Goal: Task Accomplishment & Management: Complete application form

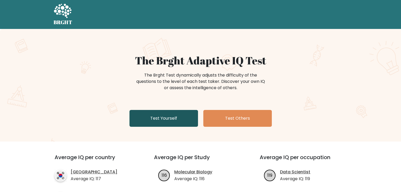
click at [165, 121] on link "Test Yourself" at bounding box center [163, 118] width 68 height 17
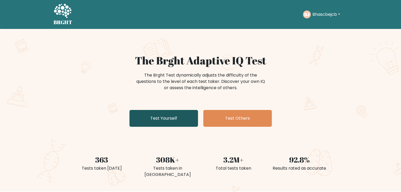
click at [165, 121] on link "Test Yourself" at bounding box center [163, 118] width 68 height 17
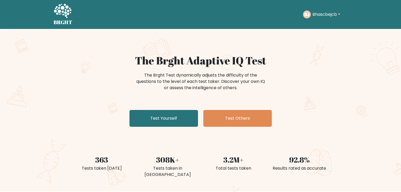
click at [308, 51] on div "The Brght Adaptive IQ Test The Brght Test dynamically adjusts the difficulty of…" at bounding box center [200, 110] width 401 height 163
click at [343, 14] on div "BJ Bhascbejcb Dashboard Profile Settings Logout" at bounding box center [325, 14] width 45 height 12
click at [337, 14] on button "Bhascbejcb" at bounding box center [325, 14] width 31 height 7
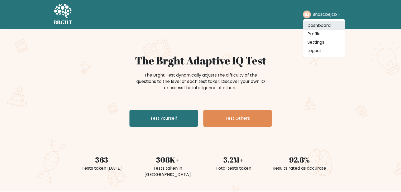
click at [326, 26] on link "Dashboard" at bounding box center [324, 25] width 42 height 8
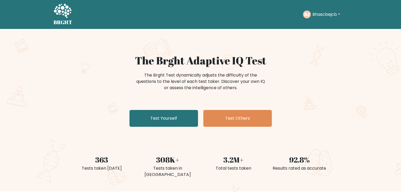
click at [336, 13] on button "Bhascbejcb" at bounding box center [325, 14] width 31 height 7
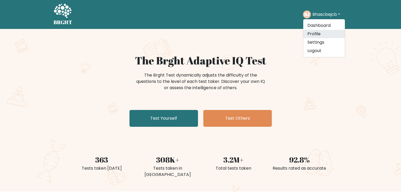
click at [312, 35] on link "Profile" at bounding box center [324, 34] width 42 height 8
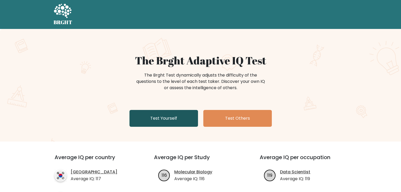
click at [161, 115] on link "Test Yourself" at bounding box center [163, 118] width 68 height 17
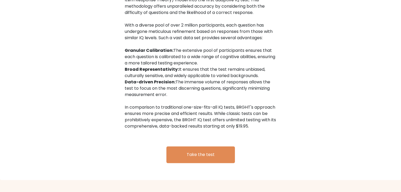
scroll to position [817, 0]
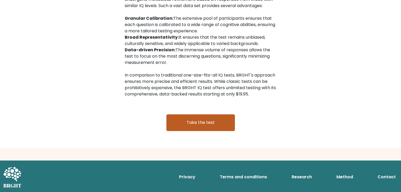
click at [186, 122] on link "Take the test" at bounding box center [200, 122] width 68 height 17
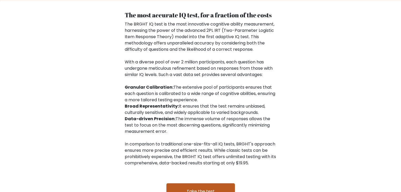
scroll to position [861, 0]
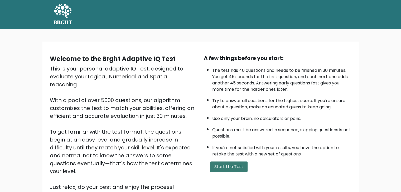
click at [227, 164] on button "Start the Test" at bounding box center [228, 167] width 37 height 11
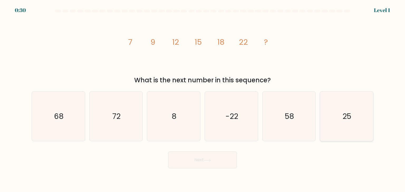
click at [345, 121] on text "25" at bounding box center [346, 116] width 9 height 11
click at [203, 99] on input "f. 25" at bounding box center [202, 97] width 0 height 3
radio input "true"
click at [199, 165] on button "Next" at bounding box center [202, 160] width 68 height 17
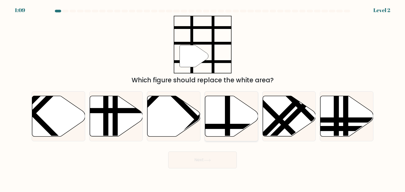
click at [219, 126] on line at bounding box center [247, 126] width 107 height 0
click at [203, 99] on input "d." at bounding box center [202, 97] width 0 height 3
radio input "true"
click at [219, 126] on line at bounding box center [246, 126] width 105 height 0
click at [203, 99] on input "d." at bounding box center [202, 97] width 0 height 3
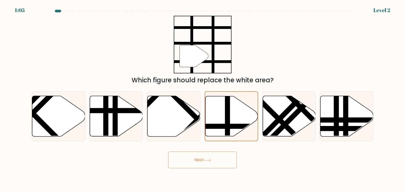
click at [209, 158] on button "Next" at bounding box center [202, 160] width 68 height 17
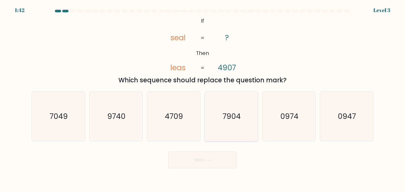
click at [231, 121] on text "7904" at bounding box center [232, 116] width 18 height 11
click at [203, 99] on input "d. 7904" at bounding box center [202, 97] width 0 height 3
radio input "true"
click at [203, 161] on button "Next" at bounding box center [202, 160] width 68 height 17
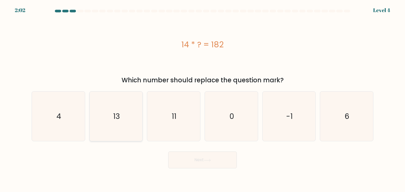
click at [126, 134] on icon "13" at bounding box center [116, 117] width 50 height 50
click at [202, 99] on input "b. 13" at bounding box center [202, 97] width 0 height 3
radio input "true"
click at [203, 164] on button "Next" at bounding box center [202, 160] width 68 height 17
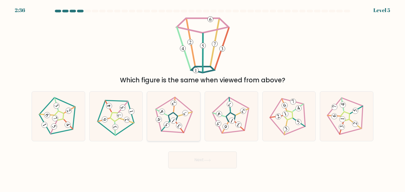
click at [181, 122] on icon at bounding box center [174, 117] width 40 height 40
click at [202, 99] on input "c." at bounding box center [202, 97] width 0 height 3
radio input "true"
click at [181, 122] on icon at bounding box center [173, 116] width 39 height 39
click at [202, 99] on input "c." at bounding box center [202, 97] width 0 height 3
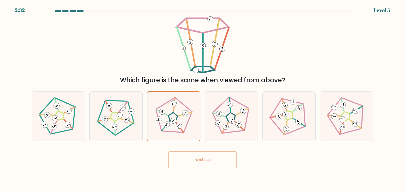
click at [186, 157] on button "Next" at bounding box center [202, 160] width 68 height 17
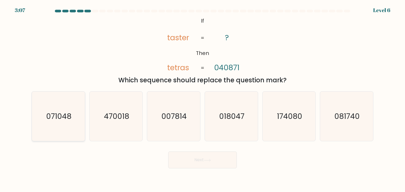
click at [48, 117] on text "071048" at bounding box center [58, 116] width 25 height 11
click at [202, 99] on input "a. 071048" at bounding box center [202, 97] width 0 height 3
radio input "true"
click at [187, 162] on button "Next" at bounding box center [202, 160] width 68 height 17
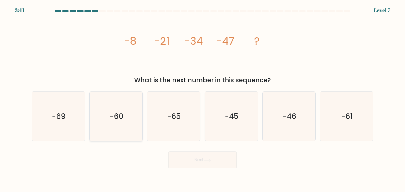
click at [101, 133] on icon "-60" at bounding box center [116, 117] width 50 height 50
click at [202, 99] on input "b. -60" at bounding box center [202, 97] width 0 height 3
radio input "true"
click at [190, 159] on button "Next" at bounding box center [202, 160] width 68 height 17
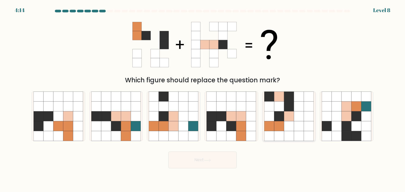
click at [277, 127] on icon at bounding box center [279, 126] width 10 height 10
click at [203, 99] on input "e." at bounding box center [202, 97] width 0 height 3
radio input "true"
click at [225, 160] on button "Next" at bounding box center [202, 160] width 68 height 17
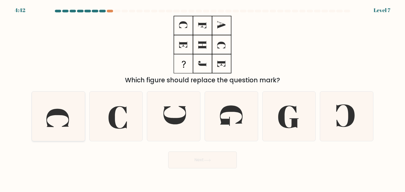
click at [48, 127] on icon at bounding box center [58, 117] width 50 height 50
click at [202, 99] on input "a." at bounding box center [202, 97] width 0 height 3
radio input "true"
click at [192, 163] on button "Next" at bounding box center [202, 160] width 68 height 17
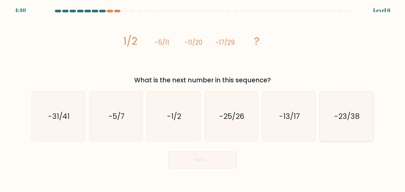
click at [353, 133] on icon "-23/38" at bounding box center [346, 117] width 50 height 50
click at [203, 99] on input "f. -23/38" at bounding box center [202, 97] width 0 height 3
radio input "true"
click at [198, 162] on button "Next" at bounding box center [202, 160] width 68 height 17
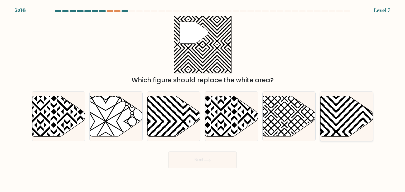
click at [347, 122] on icon at bounding box center [346, 116] width 53 height 41
click at [203, 99] on input "f." at bounding box center [202, 97] width 0 height 3
radio input "true"
click at [203, 164] on button "Next" at bounding box center [202, 160] width 68 height 17
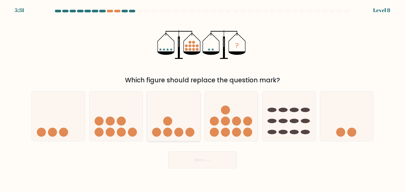
click at [166, 128] on icon at bounding box center [173, 117] width 53 height 44
click at [202, 99] on input "c." at bounding box center [202, 97] width 0 height 3
radio input "true"
click at [186, 159] on button "Next" at bounding box center [202, 160] width 68 height 17
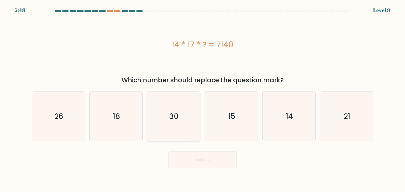
click at [160, 97] on icon "30" at bounding box center [174, 117] width 50 height 50
click at [202, 97] on input "c. 30" at bounding box center [202, 97] width 0 height 3
radio input "true"
click at [196, 164] on button "Next" at bounding box center [202, 160] width 68 height 17
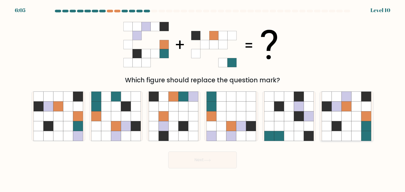
click at [333, 122] on icon at bounding box center [336, 126] width 10 height 10
click at [203, 99] on input "f." at bounding box center [202, 97] width 0 height 3
radio input "true"
click at [214, 160] on button "Next" at bounding box center [202, 160] width 68 height 17
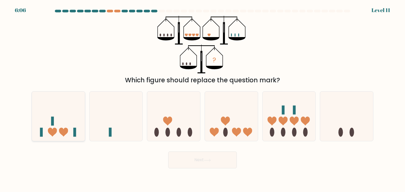
click at [50, 128] on icon at bounding box center [58, 117] width 53 height 44
click at [202, 99] on input "a." at bounding box center [202, 97] width 0 height 3
radio input "true"
click at [194, 164] on button "Next" at bounding box center [202, 160] width 68 height 17
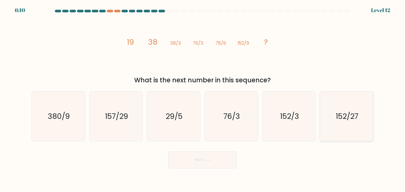
click at [341, 133] on icon "152/27" at bounding box center [346, 117] width 50 height 50
click at [203, 99] on input "f. 152/27" at bounding box center [202, 97] width 0 height 3
radio input "true"
click at [209, 165] on button "Next" at bounding box center [202, 160] width 68 height 17
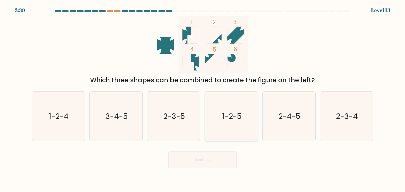
click at [215, 129] on icon "1-2-5" at bounding box center [231, 117] width 50 height 50
click at [203, 99] on input "d. 1-2-5" at bounding box center [202, 97] width 0 height 3
radio input "true"
click at [204, 163] on button "Next" at bounding box center [202, 160] width 68 height 17
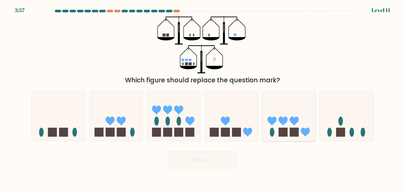
click at [289, 122] on icon at bounding box center [288, 117] width 53 height 44
click at [203, 99] on input "e." at bounding box center [202, 97] width 0 height 3
radio input "true"
click at [196, 164] on button "Next" at bounding box center [202, 160] width 68 height 17
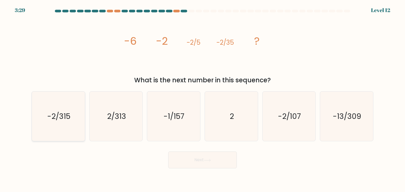
click at [68, 118] on text "-2/315" at bounding box center [58, 116] width 23 height 11
click at [202, 99] on input "a. -2/315" at bounding box center [202, 97] width 0 height 3
radio input "true"
click at [213, 164] on button "Next" at bounding box center [202, 160] width 68 height 17
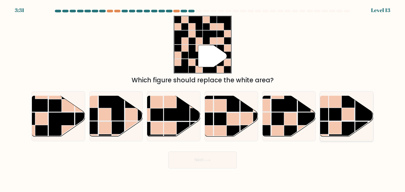
click at [337, 120] on rect at bounding box center [341, 108] width 26 height 26
click at [203, 99] on input "f." at bounding box center [202, 97] width 0 height 3
radio input "true"
click at [185, 164] on button "Next" at bounding box center [202, 160] width 68 height 17
click at [186, 161] on button "Next" at bounding box center [202, 160] width 68 height 17
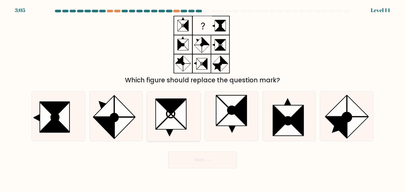
click at [178, 114] on icon at bounding box center [178, 114] width 15 height 30
click at [202, 99] on input "c." at bounding box center [202, 97] width 0 height 3
radio input "true"
click at [189, 158] on button "Next" at bounding box center [202, 160] width 68 height 17
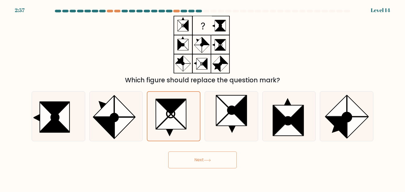
click at [203, 164] on button "Next" at bounding box center [202, 160] width 68 height 17
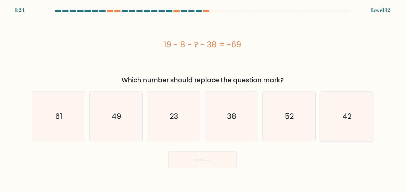
click at [352, 129] on icon "42" at bounding box center [346, 117] width 50 height 50
click at [203, 99] on input "f. 42" at bounding box center [202, 97] width 0 height 3
radio input "true"
click at [352, 129] on icon "42" at bounding box center [346, 116] width 49 height 49
click at [203, 99] on input "f. 42" at bounding box center [202, 97] width 0 height 3
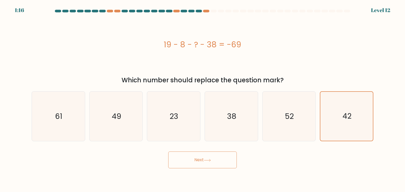
click at [211, 161] on icon at bounding box center [207, 160] width 7 height 3
click at [338, 119] on icon "42" at bounding box center [346, 116] width 49 height 49
click at [203, 99] on input "f. 42" at bounding box center [202, 97] width 0 height 3
click at [338, 119] on icon "42" at bounding box center [346, 116] width 49 height 49
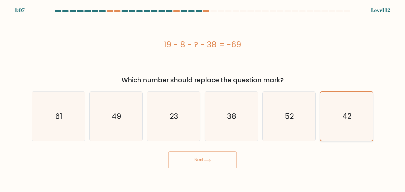
click at [203, 99] on input "f. 42" at bounding box center [202, 97] width 0 height 3
click at [338, 119] on icon "42" at bounding box center [346, 116] width 49 height 49
click at [203, 99] on input "f. 42" at bounding box center [202, 97] width 0 height 3
click at [338, 119] on icon "42" at bounding box center [346, 116] width 49 height 49
click at [203, 99] on input "f. 42" at bounding box center [202, 97] width 0 height 3
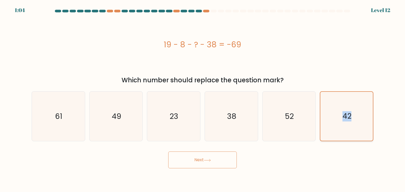
click at [338, 119] on icon "42" at bounding box center [346, 116] width 49 height 49
click at [203, 99] on input "f. 42" at bounding box center [202, 97] width 0 height 3
click at [338, 119] on icon "42" at bounding box center [346, 116] width 49 height 49
click at [203, 99] on input "f. 42" at bounding box center [202, 97] width 0 height 3
click at [220, 166] on button "Next" at bounding box center [202, 160] width 68 height 17
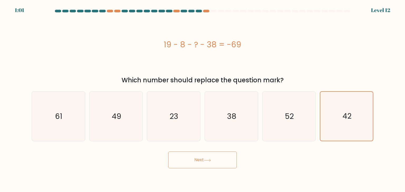
click at [220, 166] on button "Next" at bounding box center [202, 160] width 68 height 17
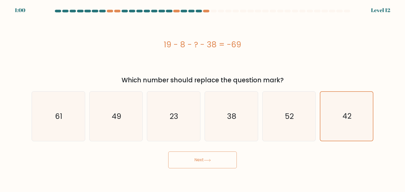
click at [220, 166] on button "Next" at bounding box center [202, 160] width 68 height 17
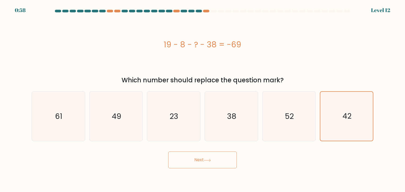
click at [220, 166] on button "Next" at bounding box center [202, 160] width 68 height 17
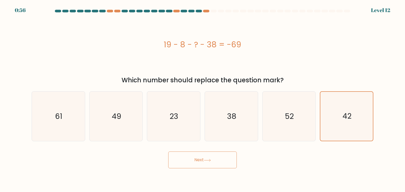
click at [220, 166] on button "Next" at bounding box center [202, 160] width 68 height 17
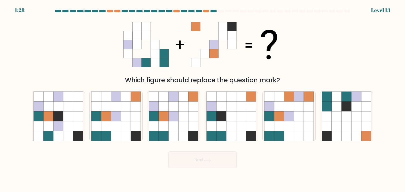
drag, startPoint x: 220, startPoint y: 166, endPoint x: 168, endPoint y: 159, distance: 52.3
click at [168, 159] on button "Next" at bounding box center [202, 160] width 68 height 17
click at [171, 129] on icon at bounding box center [174, 126] width 10 height 10
click at [202, 99] on input "c." at bounding box center [202, 97] width 0 height 3
radio input "true"
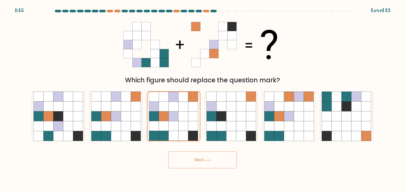
click at [187, 164] on button "Next" at bounding box center [202, 160] width 68 height 17
click at [205, 161] on icon at bounding box center [207, 160] width 7 height 3
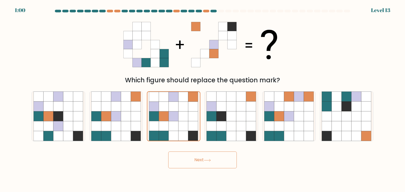
click at [205, 161] on icon at bounding box center [207, 160] width 7 height 3
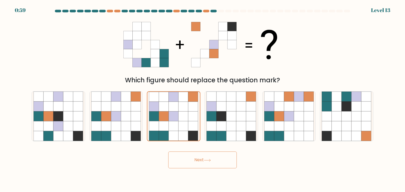
click at [205, 161] on icon at bounding box center [207, 160] width 7 height 3
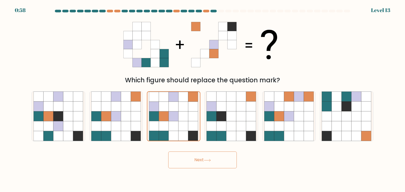
click at [205, 161] on icon at bounding box center [207, 160] width 7 height 3
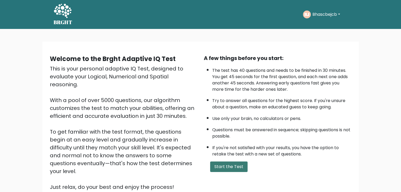
click at [232, 169] on button "Start the Test" at bounding box center [228, 167] width 37 height 11
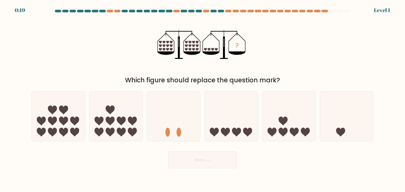
click at [271, 139] on div at bounding box center [288, 116] width 53 height 50
click at [203, 99] on input "e." at bounding box center [202, 97] width 0 height 3
radio input "true"
click at [216, 157] on button "Next" at bounding box center [202, 160] width 68 height 17
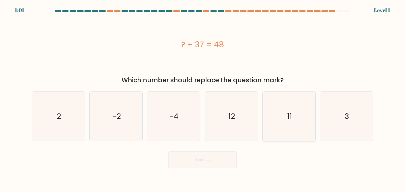
click at [305, 112] on icon "11" at bounding box center [289, 117] width 50 height 50
click at [203, 99] on input "e. 11" at bounding box center [202, 97] width 0 height 3
radio input "true"
click at [218, 162] on button "Next" at bounding box center [202, 160] width 68 height 17
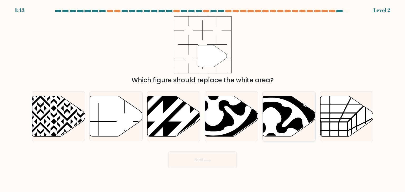
click at [268, 122] on icon at bounding box center [270, 138] width 62 height 62
click at [203, 99] on input "e." at bounding box center [202, 97] width 0 height 3
radio input "true"
click at [205, 159] on icon at bounding box center [207, 160] width 7 height 3
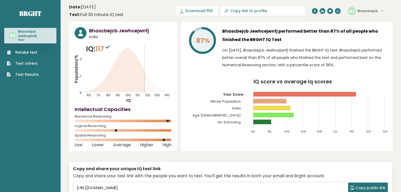
click at [34, 51] on link "Retake test" at bounding box center [23, 53] width 32 height 6
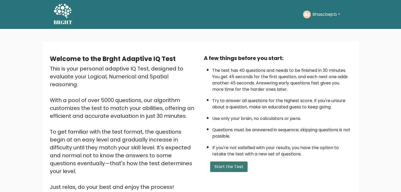
click at [221, 164] on button "Start the Test" at bounding box center [228, 167] width 37 height 11
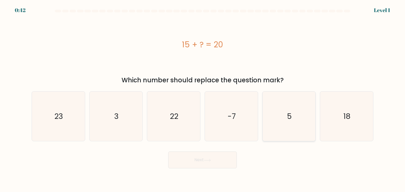
click at [280, 120] on icon "5" at bounding box center [289, 117] width 50 height 50
click at [203, 99] on input "e. 5" at bounding box center [202, 97] width 0 height 3
radio input "true"
click at [205, 164] on button "Next" at bounding box center [202, 160] width 68 height 17
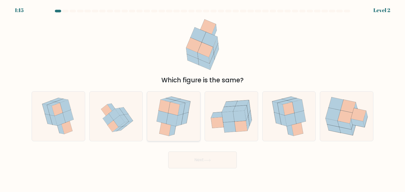
click at [168, 123] on icon at bounding box center [172, 119] width 12 height 13
click at [202, 99] on input "c." at bounding box center [202, 97] width 0 height 3
radio input "true"
click at [186, 164] on button "Next" at bounding box center [202, 160] width 68 height 17
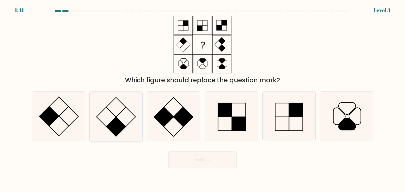
click at [115, 110] on icon at bounding box center [116, 117] width 50 height 50
click at [202, 99] on input "b." at bounding box center [202, 97] width 0 height 3
radio input "true"
click at [195, 158] on button "Next" at bounding box center [202, 160] width 68 height 17
click at [371, 79] on div "Which figure should replace the question mark?" at bounding box center [202, 50] width 348 height 69
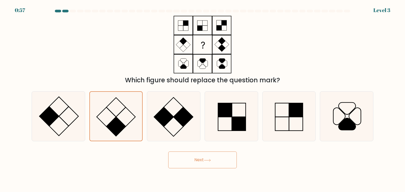
click at [197, 159] on button "Next" at bounding box center [202, 160] width 68 height 17
click at [195, 164] on button "Next" at bounding box center [202, 160] width 68 height 17
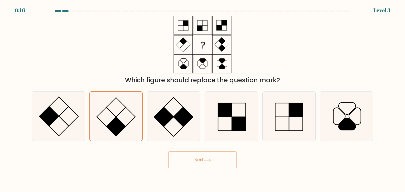
click at [195, 164] on button "Next" at bounding box center [202, 160] width 68 height 17
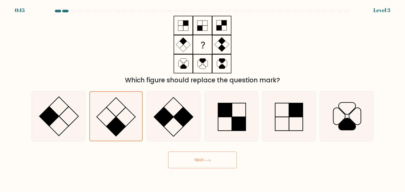
click at [195, 164] on button "Next" at bounding box center [202, 160] width 68 height 17
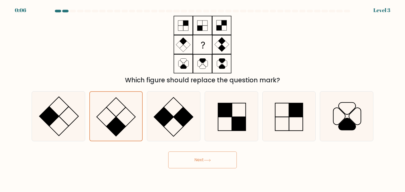
click at [195, 164] on button "Next" at bounding box center [202, 160] width 68 height 17
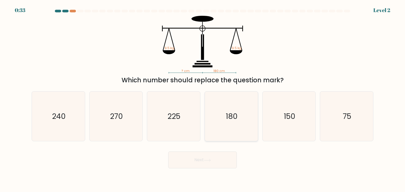
click at [227, 116] on text "180" at bounding box center [232, 116] width 12 height 11
click at [203, 99] on input "d. 180" at bounding box center [202, 97] width 0 height 3
radio input "true"
click at [189, 160] on button "Next" at bounding box center [202, 160] width 68 height 17
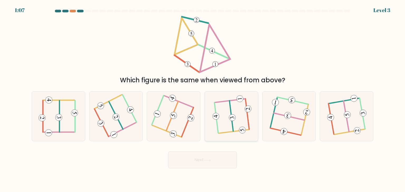
click at [220, 130] on icon at bounding box center [231, 117] width 38 height 40
click at [203, 99] on input "d." at bounding box center [202, 97] width 0 height 3
radio input "true"
click at [125, 122] on icon at bounding box center [116, 117] width 39 height 40
click at [202, 99] on input "b." at bounding box center [202, 97] width 0 height 3
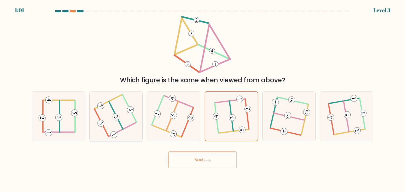
radio input "true"
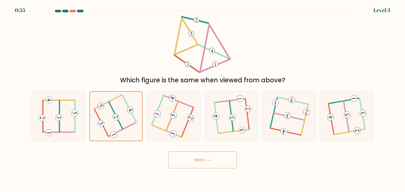
click at [198, 161] on button "Next" at bounding box center [202, 160] width 68 height 17
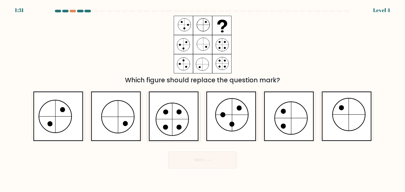
click at [184, 119] on icon at bounding box center [172, 119] width 33 height 0
click at [202, 99] on input "c." at bounding box center [202, 97] width 0 height 3
radio input "true"
click at [196, 158] on button "Next" at bounding box center [202, 160] width 68 height 17
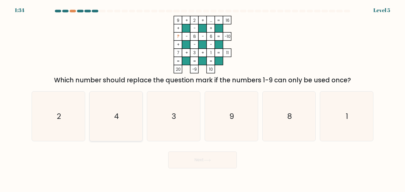
click at [116, 116] on text "4" at bounding box center [116, 116] width 5 height 11
click at [202, 99] on input "b. 4" at bounding box center [202, 97] width 0 height 3
radio input "true"
click at [198, 165] on button "Next" at bounding box center [202, 160] width 68 height 17
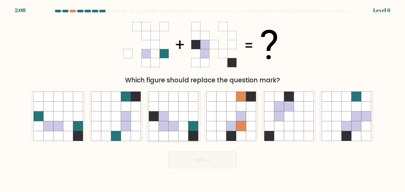
click at [179, 133] on icon at bounding box center [183, 136] width 10 height 10
click at [202, 99] on input "c." at bounding box center [202, 97] width 0 height 3
radio input "true"
click at [196, 163] on button "Next" at bounding box center [202, 160] width 68 height 17
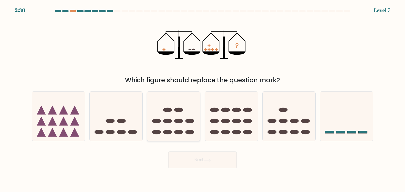
click at [185, 124] on icon at bounding box center [173, 117] width 53 height 44
click at [202, 99] on input "c." at bounding box center [202, 97] width 0 height 3
radio input "true"
click at [199, 162] on button "Next" at bounding box center [202, 160] width 68 height 17
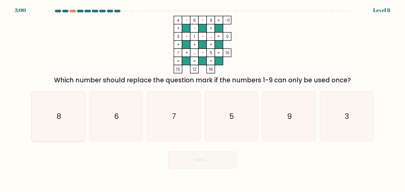
click at [68, 118] on icon "8" at bounding box center [58, 117] width 50 height 50
click at [202, 99] on input "a. 8" at bounding box center [202, 97] width 0 height 3
radio input "true"
click at [190, 160] on button "Next" at bounding box center [202, 160] width 68 height 17
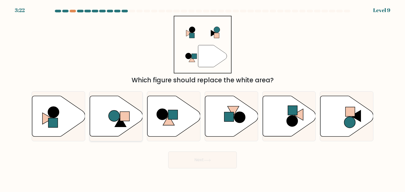
click at [122, 123] on icon at bounding box center [120, 122] width 11 height 10
click at [202, 99] on input "b." at bounding box center [202, 97] width 0 height 3
radio input "true"
click at [184, 159] on button "Next" at bounding box center [202, 160] width 68 height 17
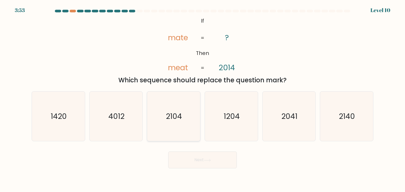
click at [188, 120] on icon "2104" at bounding box center [174, 117] width 50 height 50
click at [202, 99] on input "c. 2104" at bounding box center [202, 97] width 0 height 3
radio input "true"
click at [328, 122] on icon "2140" at bounding box center [346, 117] width 50 height 50
click at [203, 99] on input "f. 2140" at bounding box center [202, 97] width 0 height 3
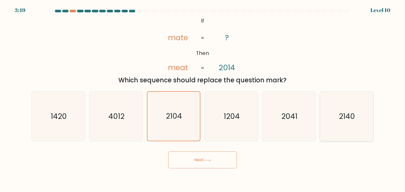
radio input "true"
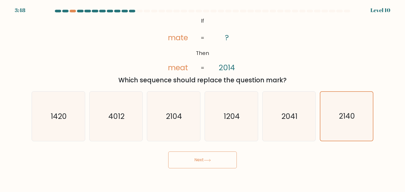
click at [211, 162] on button "Next" at bounding box center [202, 160] width 68 height 17
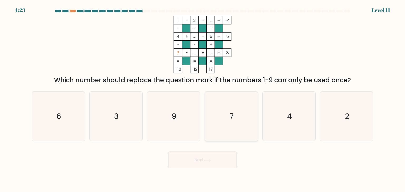
click at [232, 120] on text "7" at bounding box center [232, 116] width 4 height 11
click at [203, 99] on input "d. 7" at bounding box center [202, 97] width 0 height 3
radio input "true"
click at [202, 163] on button "Next" at bounding box center [202, 160] width 68 height 17
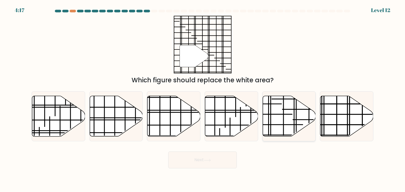
click at [280, 126] on icon at bounding box center [288, 116] width 53 height 41
click at [203, 99] on input "e." at bounding box center [202, 97] width 0 height 3
radio input "true"
click at [339, 126] on icon at bounding box center [346, 116] width 53 height 41
click at [203, 99] on input "f." at bounding box center [202, 97] width 0 height 3
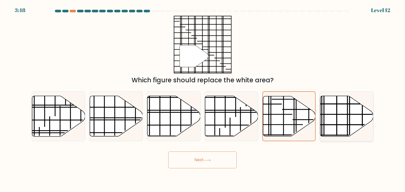
radio input "true"
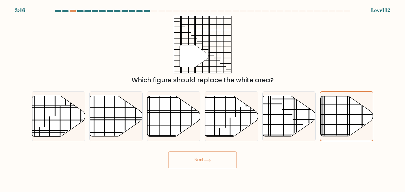
click at [209, 160] on icon at bounding box center [207, 160] width 7 height 3
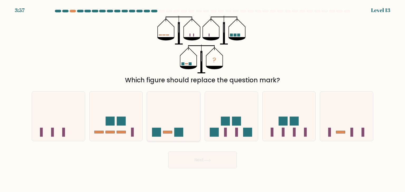
click at [189, 133] on icon at bounding box center [173, 117] width 53 height 44
click at [202, 99] on input "c." at bounding box center [202, 97] width 0 height 3
radio input "true"
click at [119, 134] on icon at bounding box center [116, 117] width 53 height 44
click at [202, 99] on input "b." at bounding box center [202, 97] width 0 height 3
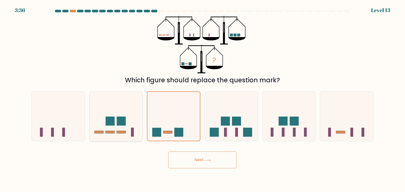
radio input "true"
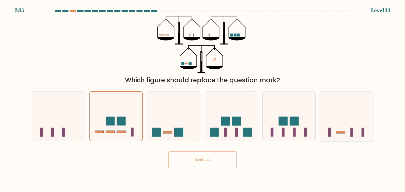
click at [349, 121] on icon at bounding box center [346, 117] width 53 height 44
click at [203, 99] on input "f." at bounding box center [202, 97] width 0 height 3
radio input "true"
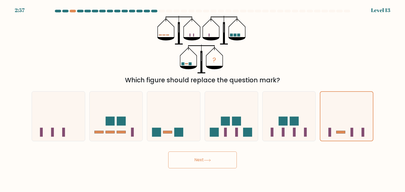
click at [196, 161] on button "Next" at bounding box center [202, 160] width 68 height 17
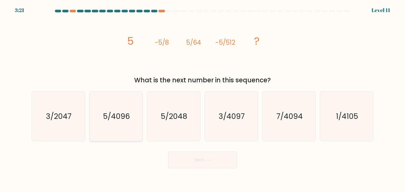
click at [100, 120] on icon "5/4096" at bounding box center [116, 117] width 50 height 50
click at [202, 99] on input "b. 5/4096" at bounding box center [202, 97] width 0 height 3
radio input "true"
click at [205, 163] on button "Next" at bounding box center [202, 160] width 68 height 17
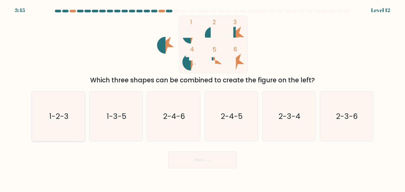
click at [65, 101] on icon "1-2-3" at bounding box center [58, 117] width 50 height 50
click at [202, 99] on input "a. 1-2-3" at bounding box center [202, 97] width 0 height 3
radio input "true"
click at [197, 163] on button "Next" at bounding box center [202, 160] width 68 height 17
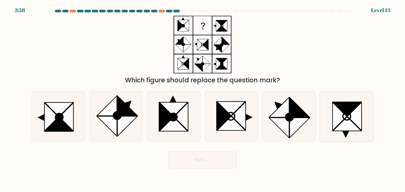
click at [334, 105] on icon at bounding box center [339, 117] width 14 height 28
click at [203, 99] on input "f." at bounding box center [202, 97] width 0 height 3
radio input "true"
click at [205, 161] on icon at bounding box center [207, 160] width 7 height 3
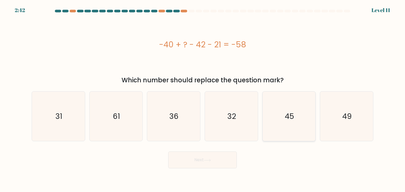
click at [284, 107] on icon "45" at bounding box center [289, 117] width 50 height 50
click at [203, 99] on input "e. 45" at bounding box center [202, 97] width 0 height 3
radio input "true"
click at [192, 163] on button "Next" at bounding box center [202, 160] width 68 height 17
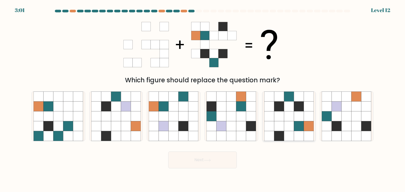
click at [289, 123] on icon at bounding box center [289, 126] width 10 height 10
click at [203, 99] on input "e." at bounding box center [202, 97] width 0 height 3
radio input "true"
click at [214, 163] on button "Next" at bounding box center [202, 160] width 68 height 17
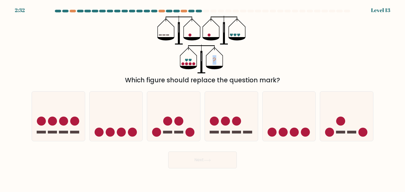
drag, startPoint x: 176, startPoint y: 70, endPoint x: 300, endPoint y: 58, distance: 124.1
click at [300, 58] on div "? Which figure should replace the question mark?" at bounding box center [202, 50] width 348 height 69
click at [271, 67] on div "? Which figure should replace the question mark?" at bounding box center [202, 50] width 348 height 69
click at [190, 123] on icon at bounding box center [173, 117] width 53 height 44
click at [202, 99] on input "c." at bounding box center [202, 97] width 0 height 3
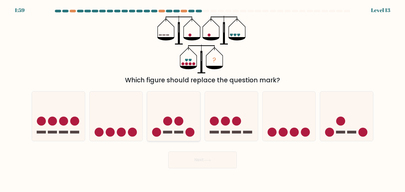
radio input "true"
click at [211, 162] on button "Next" at bounding box center [202, 160] width 68 height 17
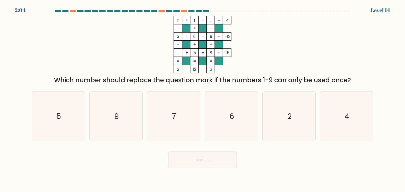
click at [185, 55] on tspan "+" at bounding box center [186, 53] width 3 height 6
click at [183, 112] on icon "7" at bounding box center [174, 117] width 50 height 50
click at [202, 99] on input "c. 7" at bounding box center [202, 97] width 0 height 3
radio input "true"
click at [198, 164] on button "Next" at bounding box center [202, 160] width 68 height 17
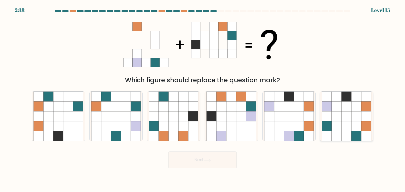
click at [339, 130] on icon at bounding box center [336, 126] width 10 height 10
click at [203, 99] on input "f." at bounding box center [202, 97] width 0 height 3
radio input "true"
click at [203, 160] on button "Next" at bounding box center [202, 160] width 68 height 17
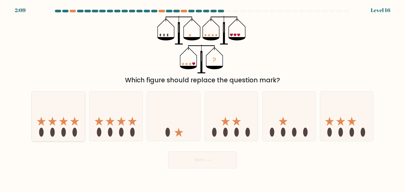
click at [72, 131] on icon at bounding box center [58, 117] width 53 height 44
click at [202, 99] on input "a." at bounding box center [202, 97] width 0 height 3
radio input "true"
click at [294, 125] on icon at bounding box center [288, 117] width 53 height 44
click at [203, 99] on input "e." at bounding box center [202, 97] width 0 height 3
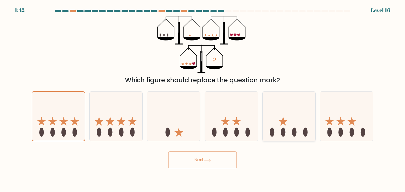
radio input "true"
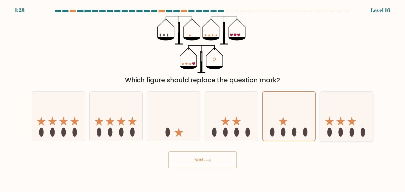
click at [341, 125] on icon at bounding box center [346, 117] width 53 height 44
click at [203, 99] on input "f." at bounding box center [202, 97] width 0 height 3
radio input "true"
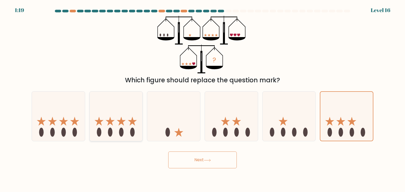
click at [114, 128] on icon at bounding box center [116, 117] width 53 height 44
click at [202, 99] on input "b." at bounding box center [202, 97] width 0 height 3
radio input "true"
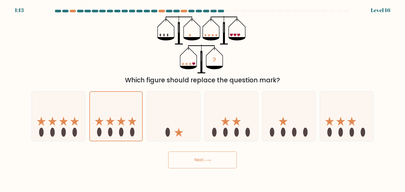
click at [192, 162] on button "Next" at bounding box center [202, 160] width 68 height 17
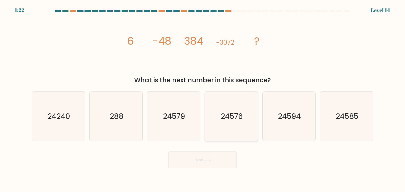
click at [229, 103] on icon "24576" at bounding box center [231, 117] width 50 height 50
click at [203, 99] on input "d. 24576" at bounding box center [202, 97] width 0 height 3
radio input "true"
click at [201, 164] on button "Next" at bounding box center [202, 160] width 68 height 17
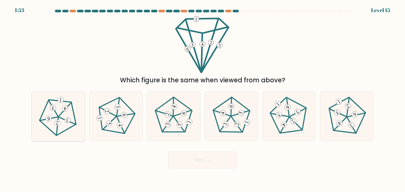
click at [50, 131] on icon at bounding box center [58, 117] width 40 height 40
click at [202, 99] on input "a." at bounding box center [202, 97] width 0 height 3
radio input "true"
click at [199, 163] on button "Next" at bounding box center [202, 160] width 68 height 17
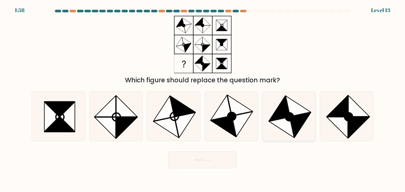
click at [277, 112] on icon at bounding box center [279, 108] width 21 height 25
click at [203, 99] on input "e." at bounding box center [202, 97] width 0 height 3
radio input "true"
click at [197, 160] on button "Next" at bounding box center [202, 160] width 68 height 17
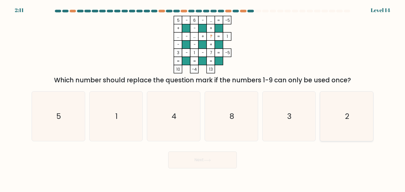
click at [319, 113] on div "2" at bounding box center [345, 116] width 53 height 50
click at [203, 99] on input "f. 2" at bounding box center [202, 97] width 0 height 3
radio input "true"
click at [210, 161] on icon at bounding box center [207, 160] width 7 height 3
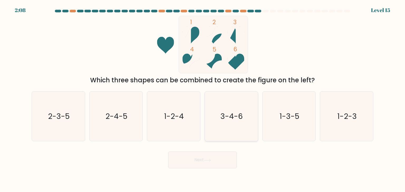
click at [224, 120] on text "3-4-6" at bounding box center [231, 116] width 22 height 11
click at [203, 99] on input "d. 3-4-6" at bounding box center [202, 97] width 0 height 3
radio input "true"
click at [205, 160] on icon at bounding box center [207, 160] width 7 height 3
